Goal: Information Seeking & Learning: Learn about a topic

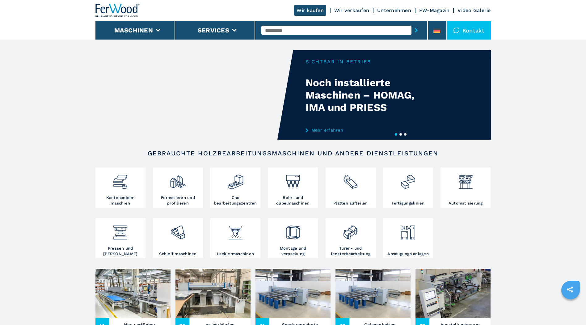
click at [401, 9] on link "Unternehmen" at bounding box center [394, 10] width 34 height 6
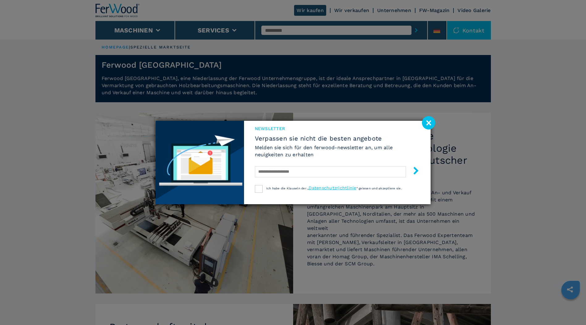
click at [431, 123] on image at bounding box center [428, 122] width 13 height 13
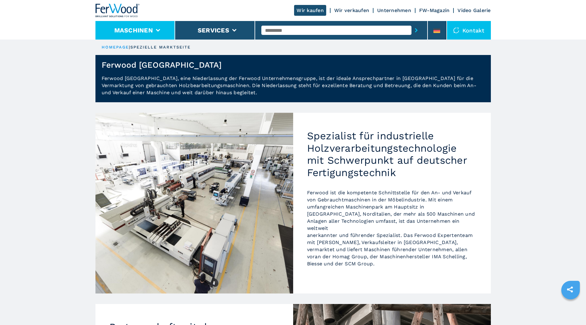
click at [147, 32] on button "Maschinen" at bounding box center [133, 30] width 39 height 7
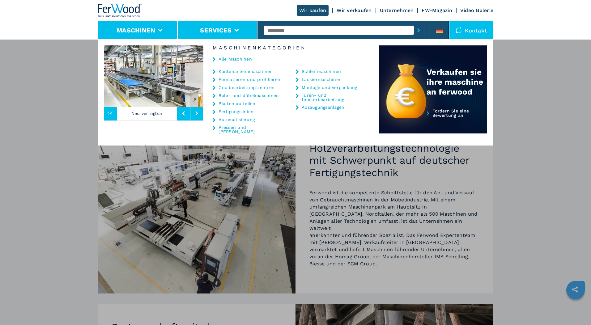
click at [232, 28] on li "Services" at bounding box center [218, 30] width 80 height 19
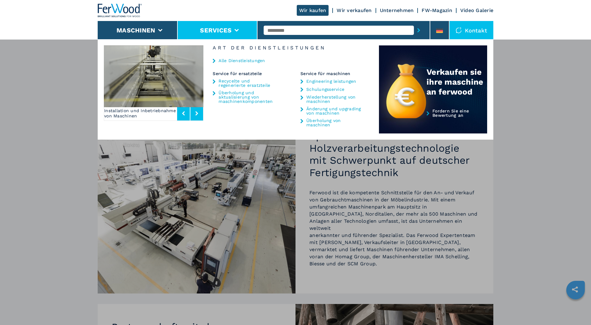
click at [546, 46] on div "Maschinen Kantenanleimmaschinen Formatieren und profilieren Cnc bearbeitungszen…" at bounding box center [295, 201] width 591 height 325
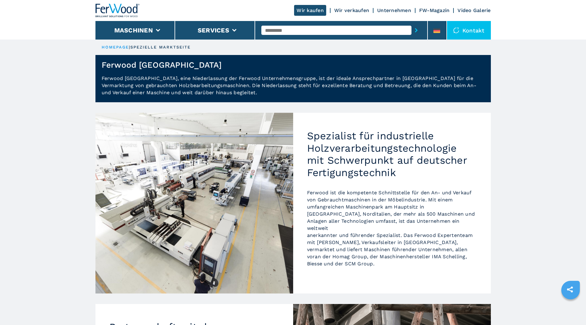
click at [477, 12] on link "Video Galerie" at bounding box center [474, 10] width 33 height 6
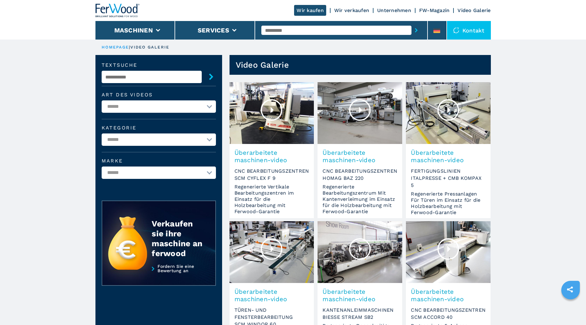
drag, startPoint x: 533, startPoint y: 156, endPoint x: 526, endPoint y: 85, distance: 71.4
click at [155, 105] on select "**********" at bounding box center [159, 106] width 114 height 12
click at [158, 104] on select "**********" at bounding box center [159, 106] width 114 height 12
click at [150, 81] on input "text" at bounding box center [152, 77] width 100 height 12
click at [151, 136] on select "**********" at bounding box center [159, 140] width 114 height 12
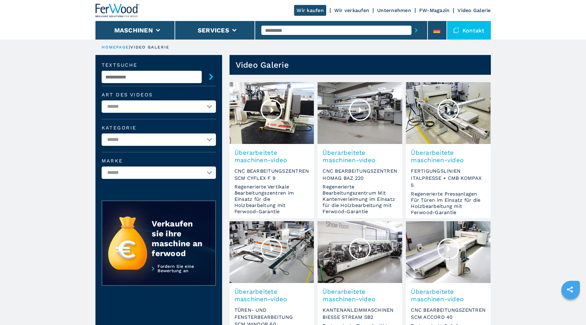
click at [151, 136] on select "**********" at bounding box center [159, 140] width 114 height 12
click at [147, 107] on select "**********" at bounding box center [159, 106] width 114 height 12
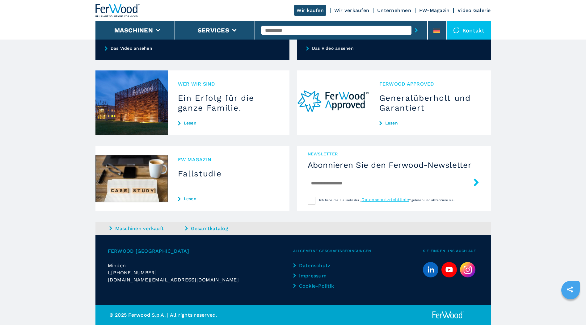
click at [471, 271] on img at bounding box center [467, 269] width 15 height 15
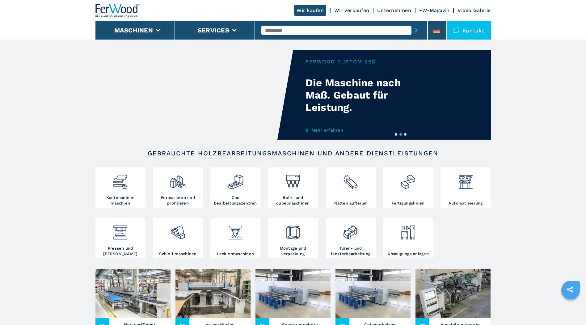
click at [406, 134] on button "3" at bounding box center [405, 134] width 2 height 2
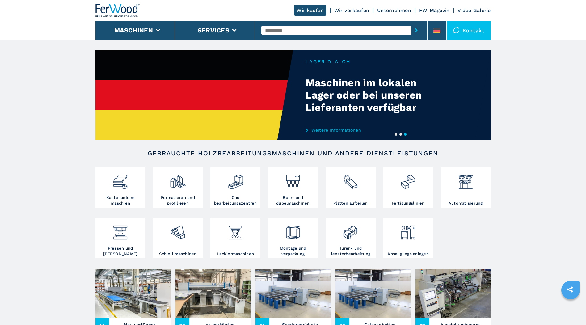
click at [395, 136] on button "1" at bounding box center [396, 134] width 2 height 2
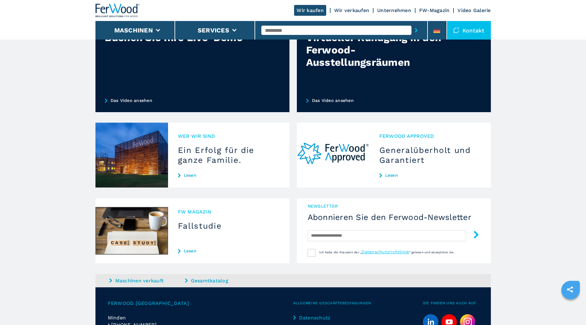
scroll to position [495, 0]
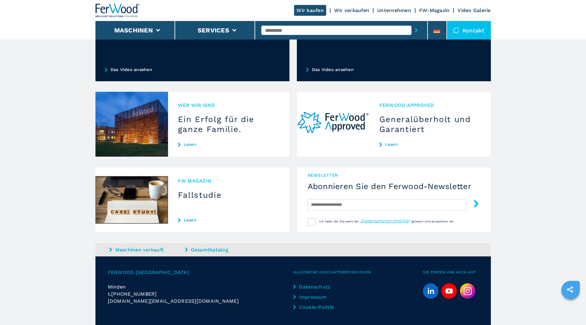
click at [179, 111] on div "Wer wir sind Ein Erfolg für die ganze Familie. Lesen" at bounding box center [228, 124] width 121 height 65
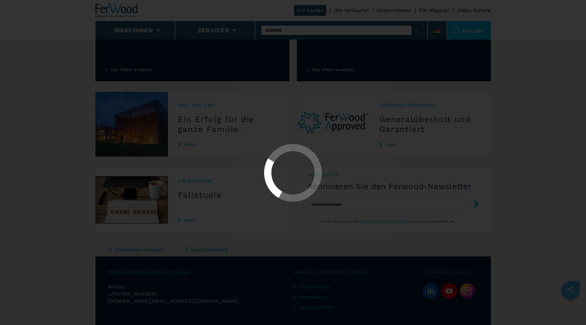
click at [190, 143] on div at bounding box center [293, 162] width 586 height 325
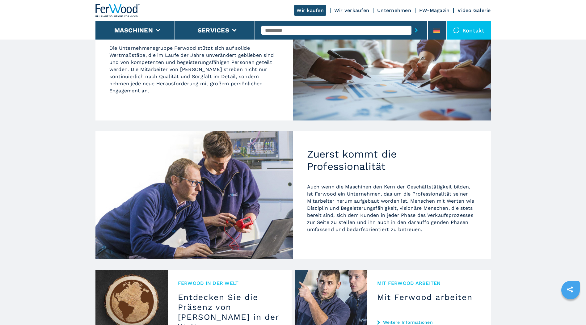
scroll to position [619, 0]
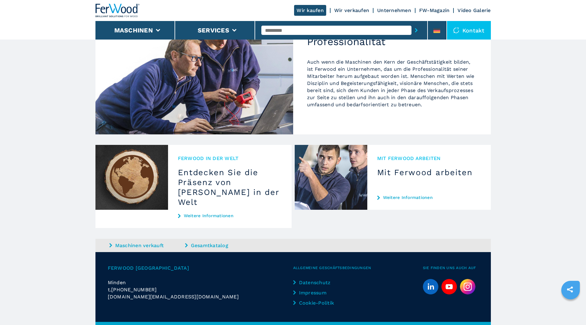
click at [447, 284] on icon "youtube" at bounding box center [449, 286] width 7 height 5
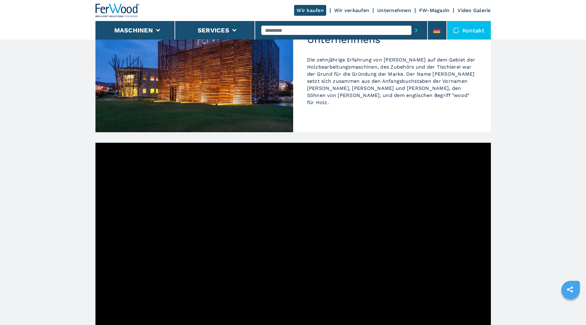
scroll to position [0, 0]
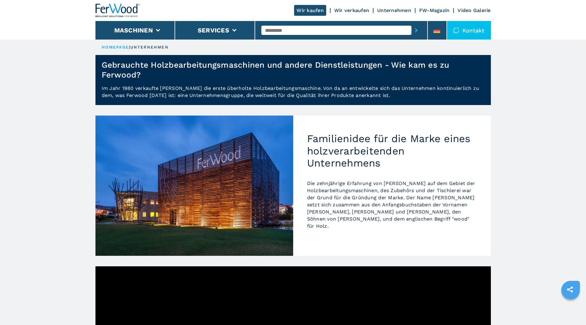
click at [482, 11] on link "Video Galerie" at bounding box center [474, 10] width 33 height 6
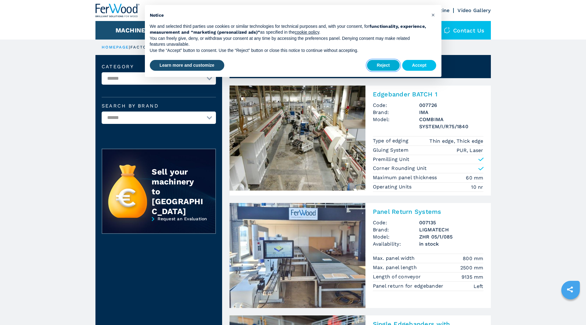
click at [394, 66] on button "Reject" at bounding box center [383, 65] width 33 height 11
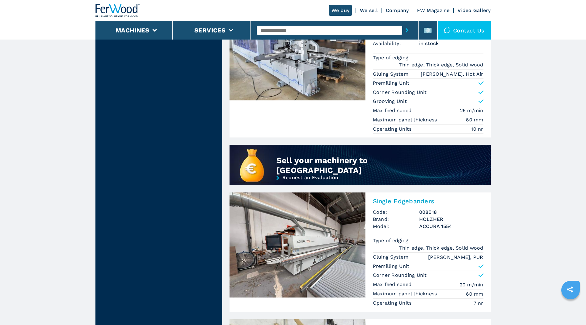
scroll to position [340, 0]
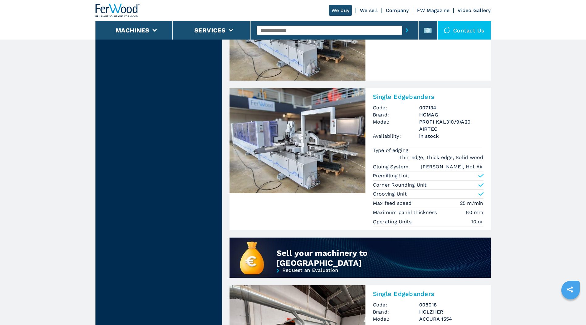
click at [351, 122] on img at bounding box center [298, 140] width 136 height 105
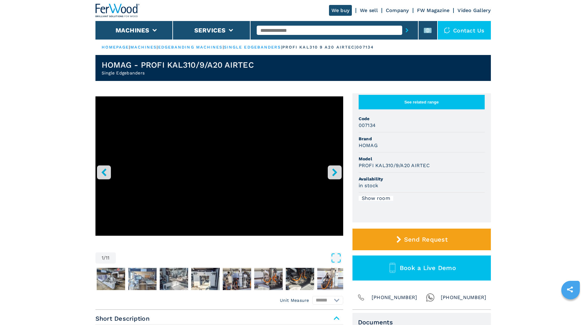
click at [337, 171] on icon "right-button" at bounding box center [335, 172] width 8 height 8
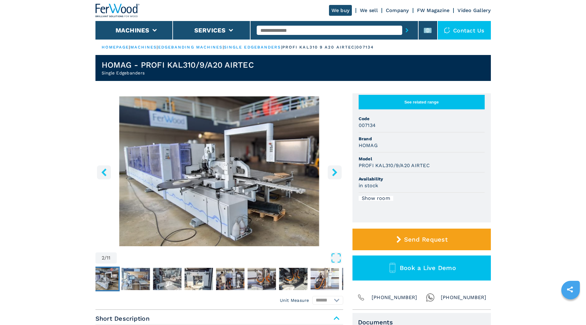
click at [189, 178] on img "Go to Slide 2" at bounding box center [220, 171] width 248 height 150
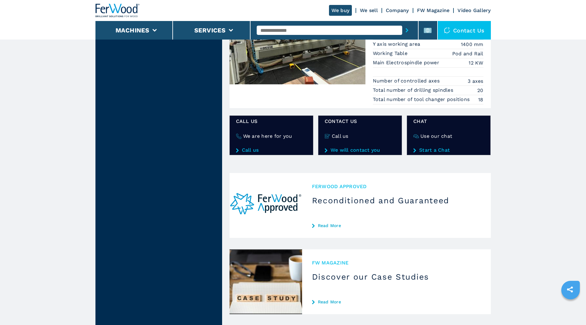
scroll to position [877, 0]
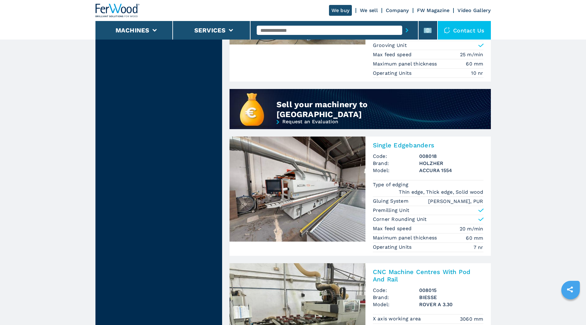
drag, startPoint x: 511, startPoint y: 182, endPoint x: 492, endPoint y: 171, distance: 22.1
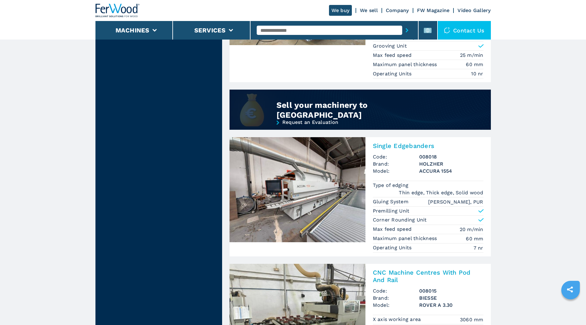
click at [324, 120] on link "Request an Evaluation" at bounding box center [360, 130] width 261 height 21
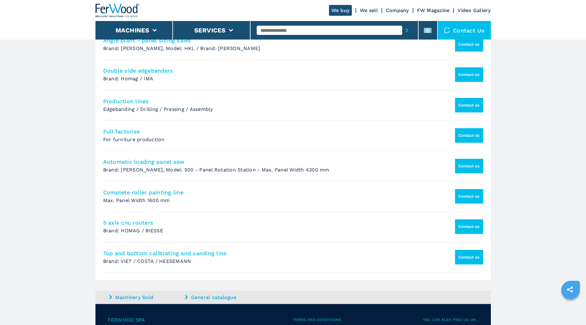
scroll to position [398, 0]
